Goal: Transaction & Acquisition: Subscribe to service/newsletter

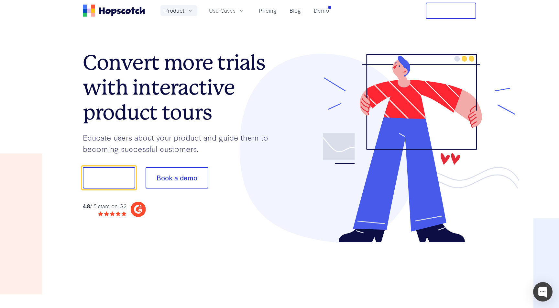
click at [183, 12] on span "Product" at bounding box center [174, 10] width 20 height 8
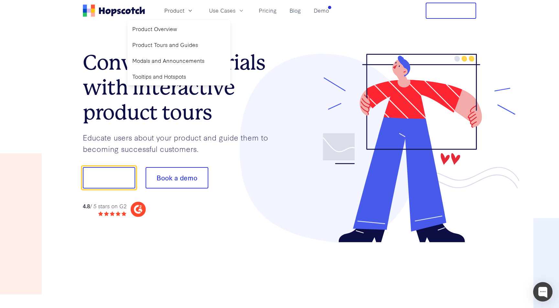
click at [259, 37] on section "Convert more trials with interactive product tours Educate users about your pro…" at bounding box center [280, 148] width 394 height 254
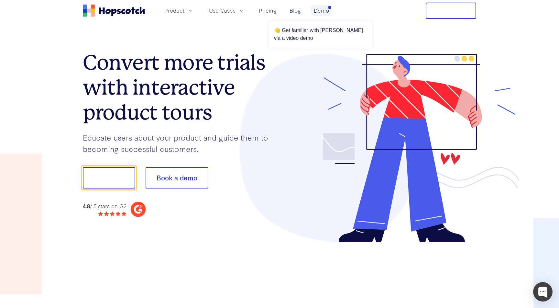
click at [321, 12] on link "Demo" at bounding box center [321, 10] width 20 height 11
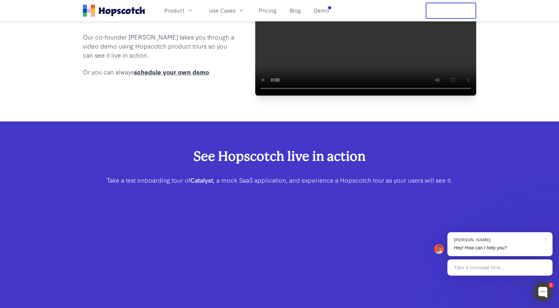
scroll to position [63, 0]
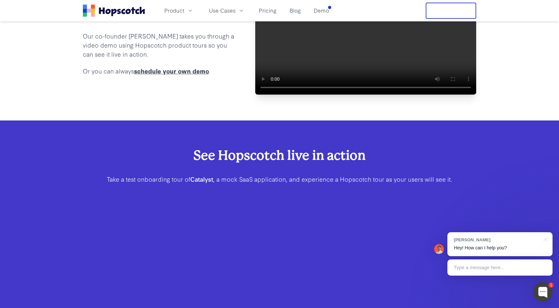
click at [366, 57] on video at bounding box center [365, 39] width 221 height 110
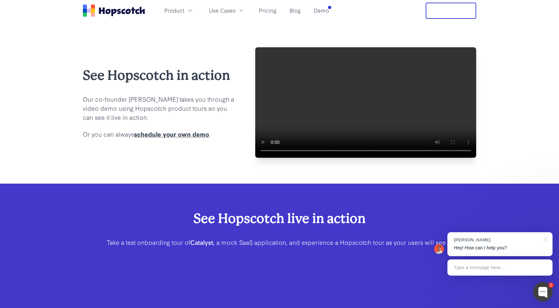
scroll to position [0, 0]
click at [276, 54] on video at bounding box center [365, 102] width 221 height 110
click at [273, 158] on video at bounding box center [365, 102] width 221 height 110
click at [275, 158] on video at bounding box center [365, 102] width 221 height 110
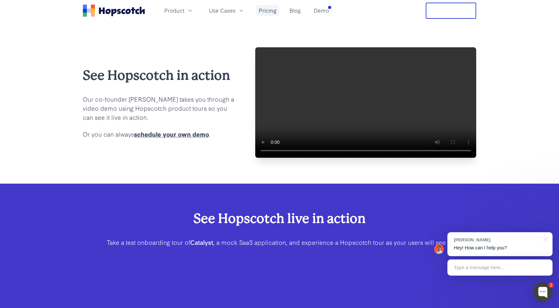
click at [265, 10] on link "Pricing" at bounding box center [267, 10] width 23 height 11
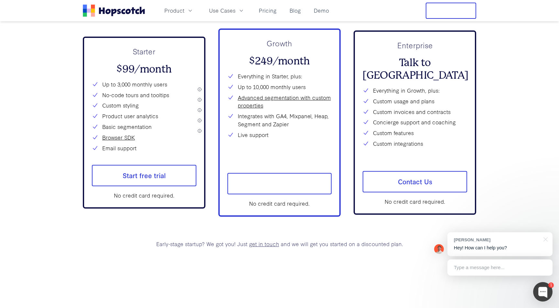
scroll to position [2425, 0]
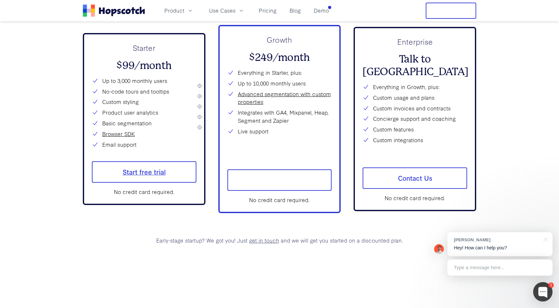
click at [150, 177] on span "Start free trial" at bounding box center [144, 171] width 105 height 21
